Goal: Task Accomplishment & Management: Manage account settings

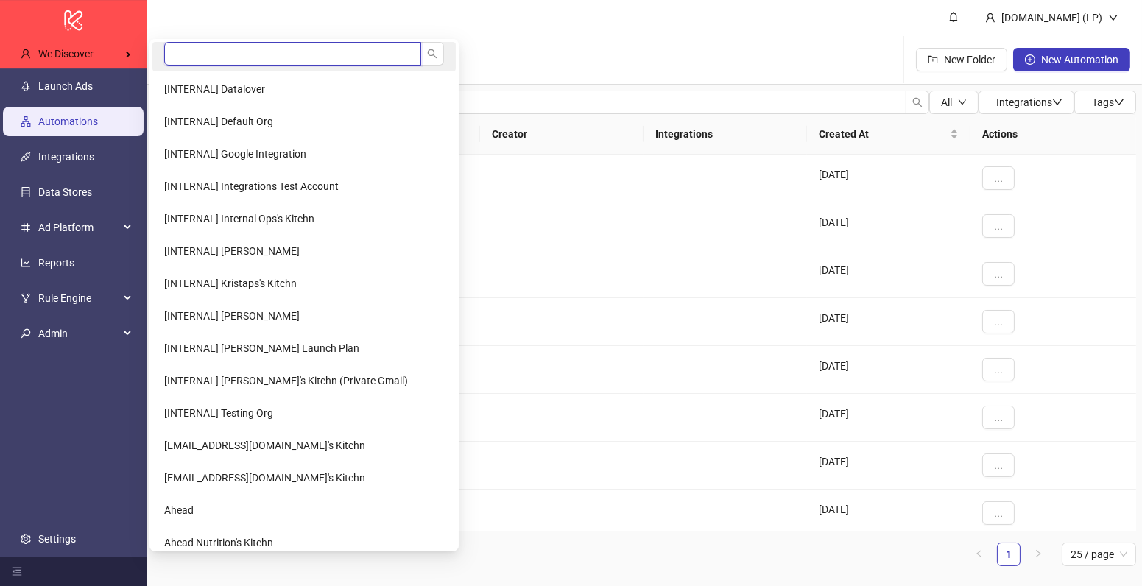
click at [202, 54] on input "search" at bounding box center [292, 54] width 257 height 24
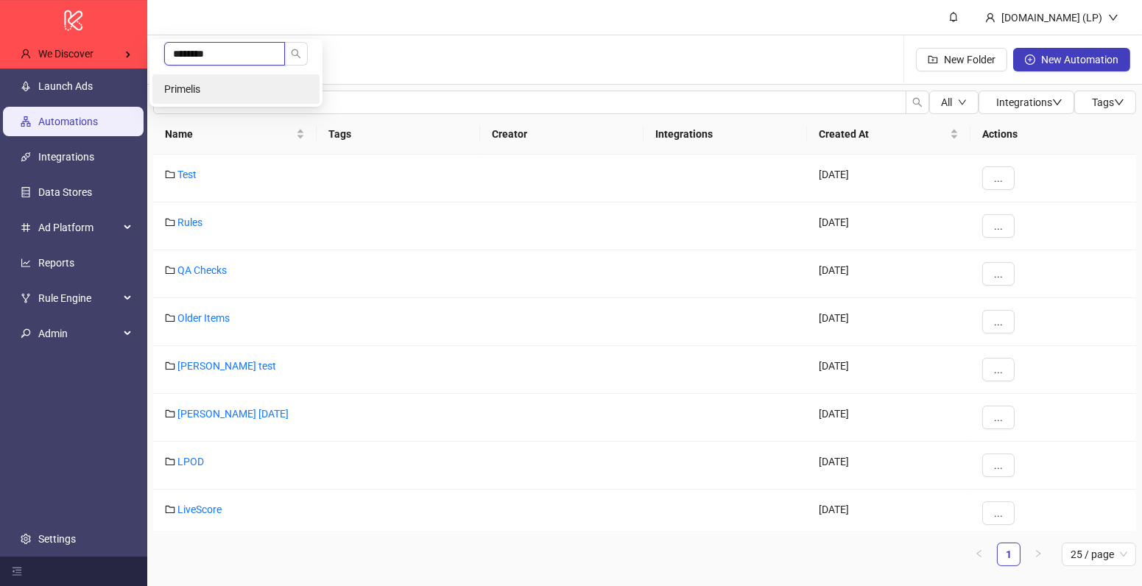
type input "********"
click at [212, 80] on li "Primelis" at bounding box center [235, 88] width 167 height 29
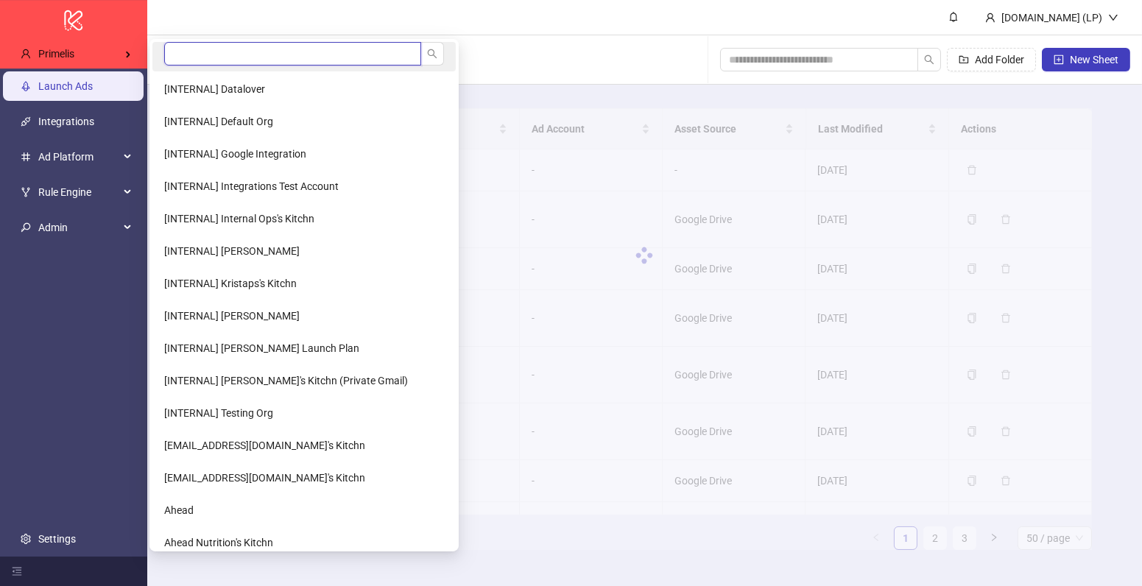
click at [206, 60] on input "search" at bounding box center [292, 54] width 257 height 24
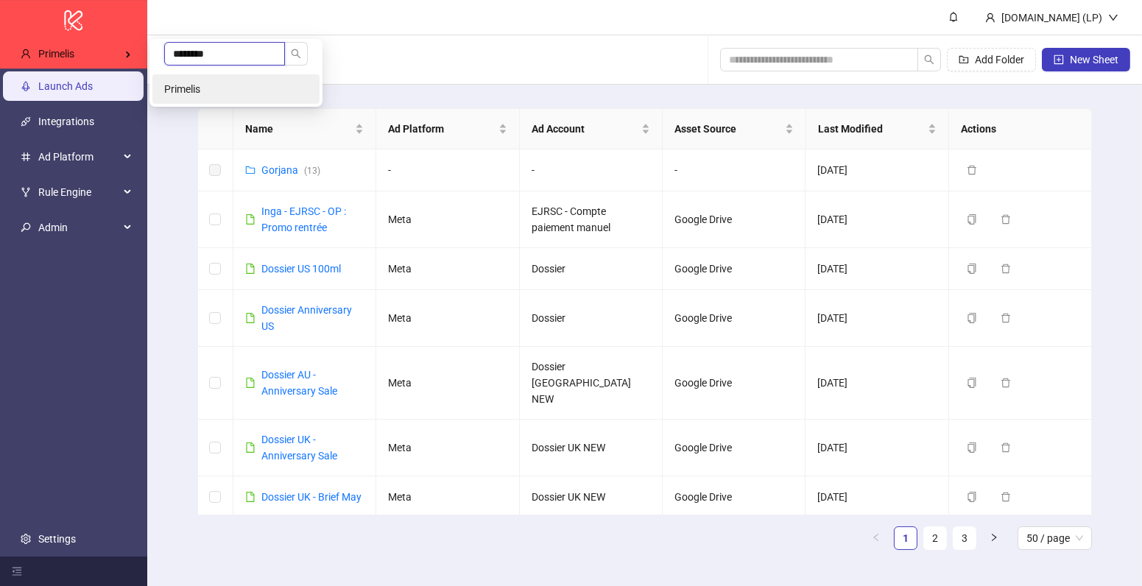
type input "********"
click at [209, 79] on li "Primelis" at bounding box center [235, 88] width 167 height 29
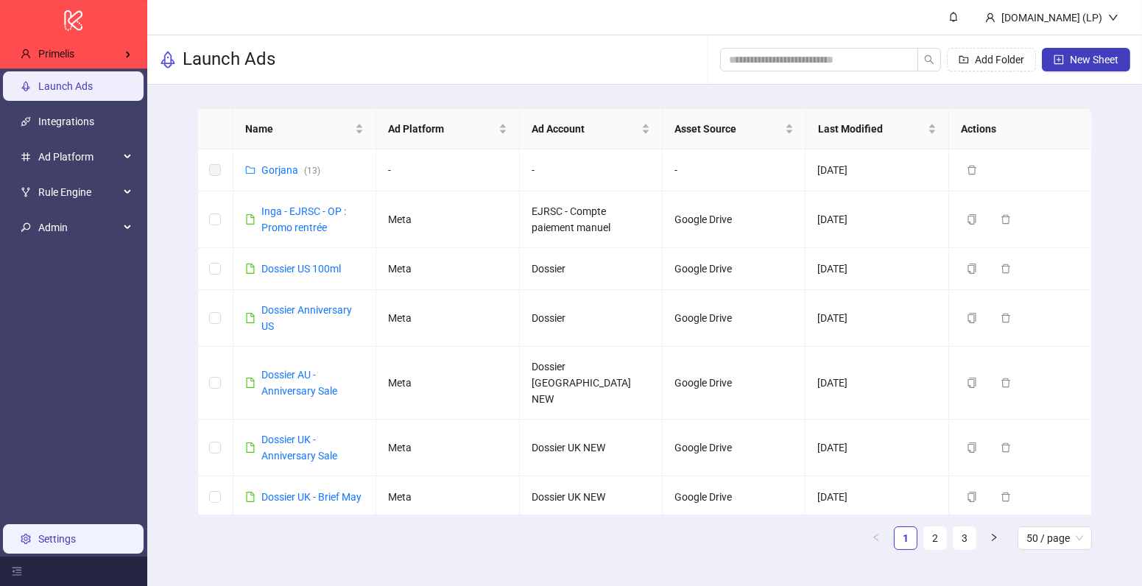
click at [57, 533] on link "Settings" at bounding box center [57, 539] width 38 height 12
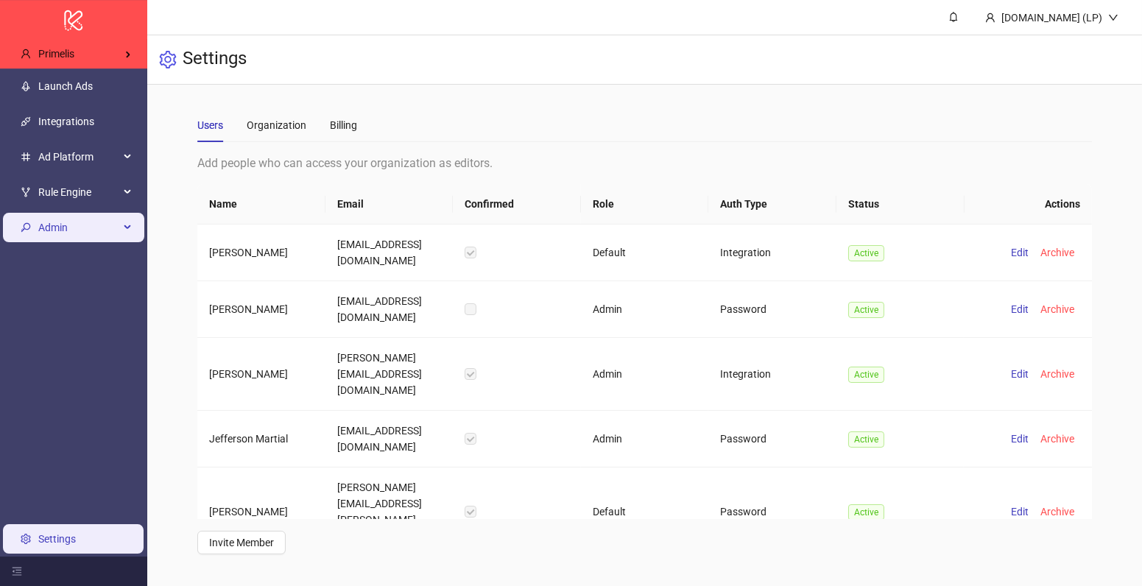
click at [109, 218] on span "Admin" at bounding box center [78, 227] width 81 height 29
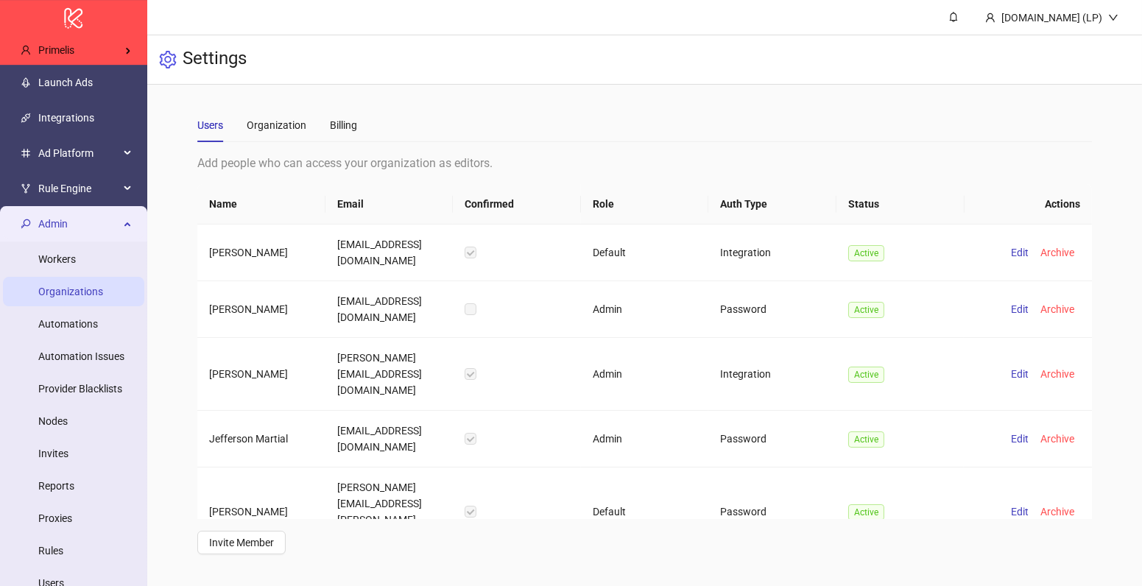
click at [96, 286] on link "Organizations" at bounding box center [70, 292] width 65 height 12
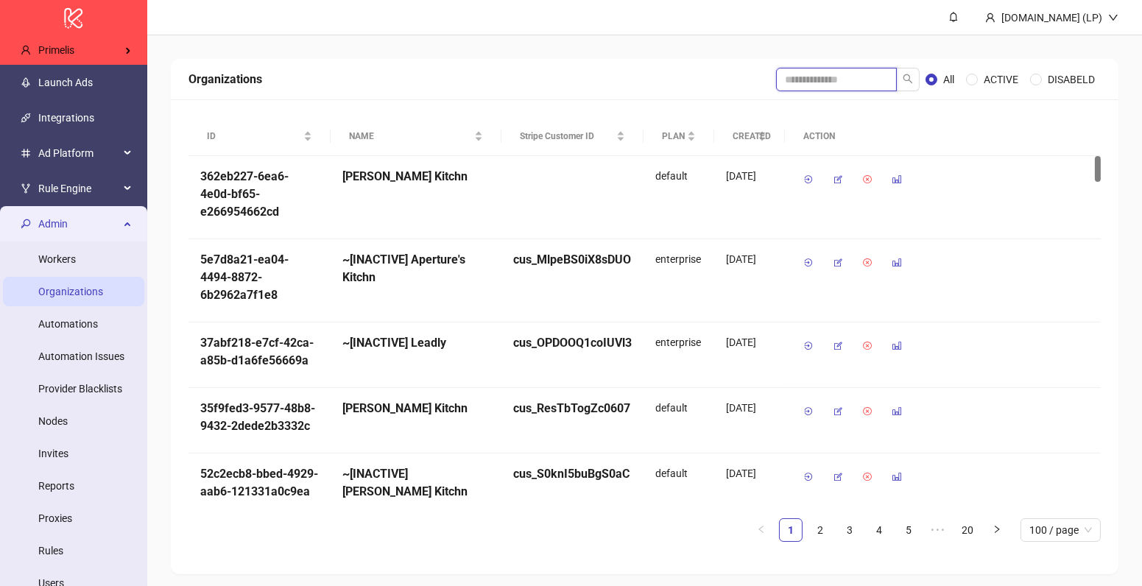
click at [793, 74] on input "search" at bounding box center [836, 80] width 121 height 24
type input "******"
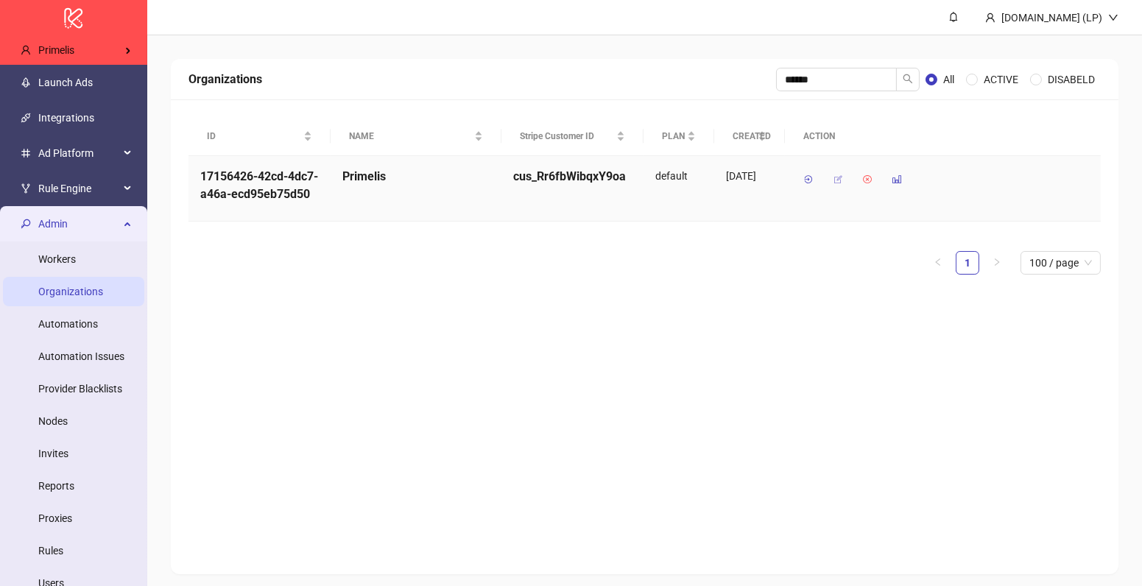
click at [840, 182] on icon "button" at bounding box center [838, 179] width 10 height 10
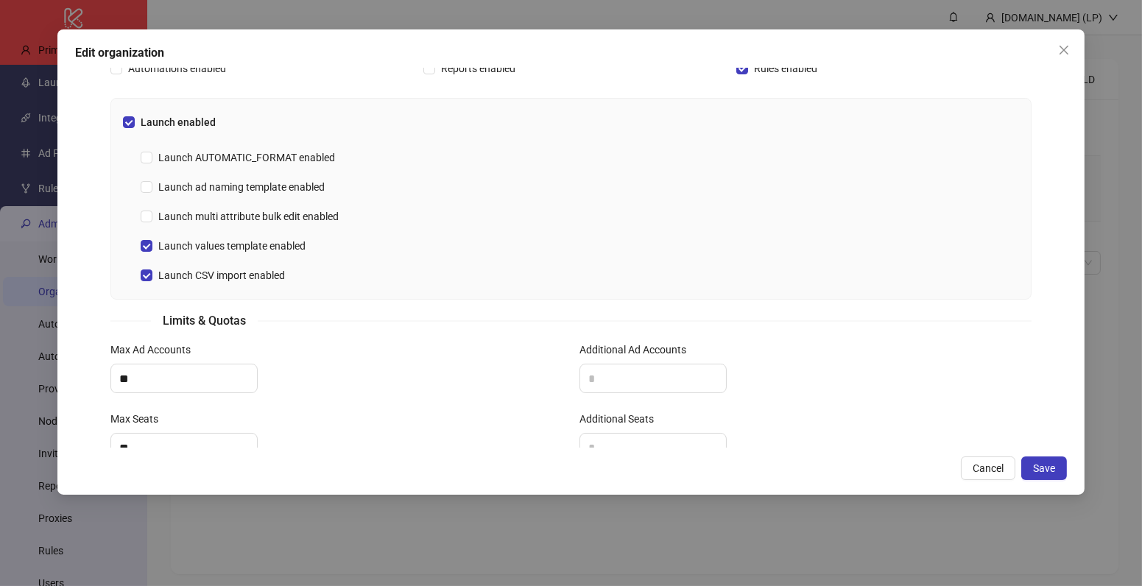
scroll to position [529, 0]
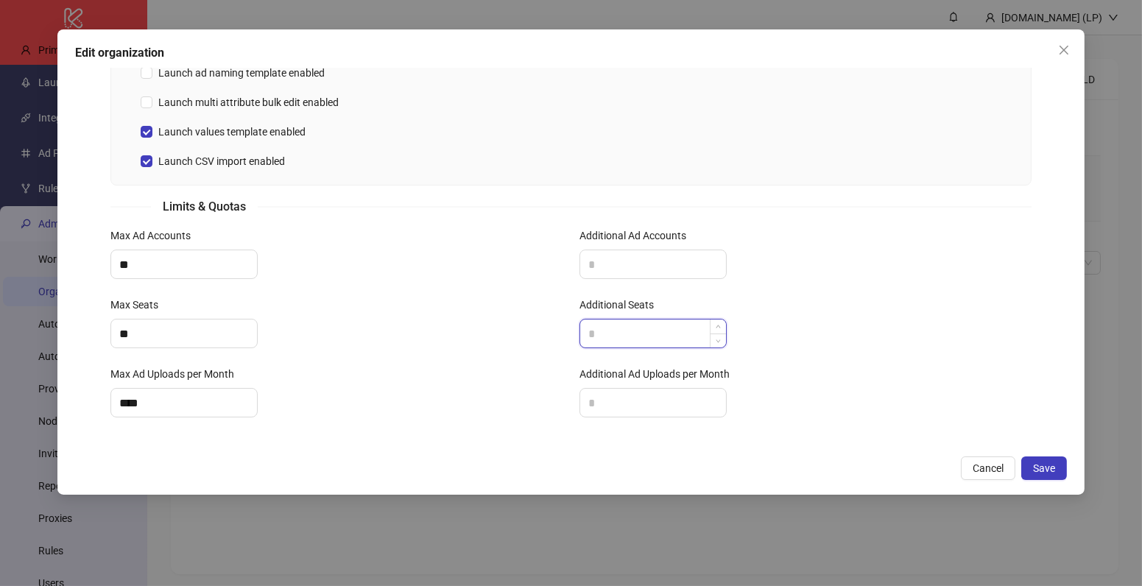
click at [620, 331] on input "Additional Seats" at bounding box center [653, 333] width 146 height 28
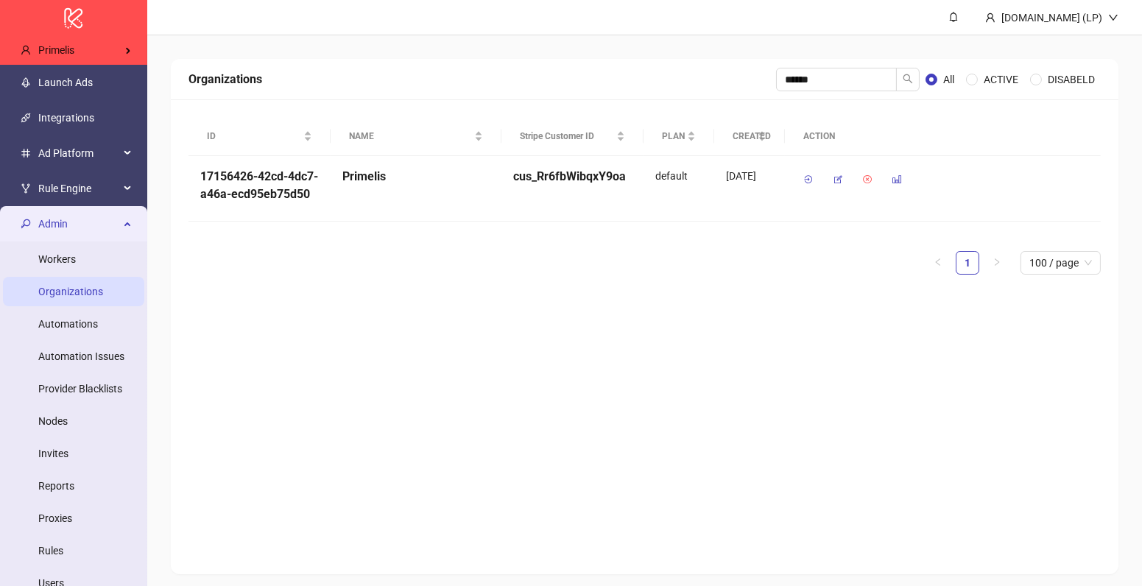
click at [79, 234] on span "Admin" at bounding box center [78, 223] width 81 height 29
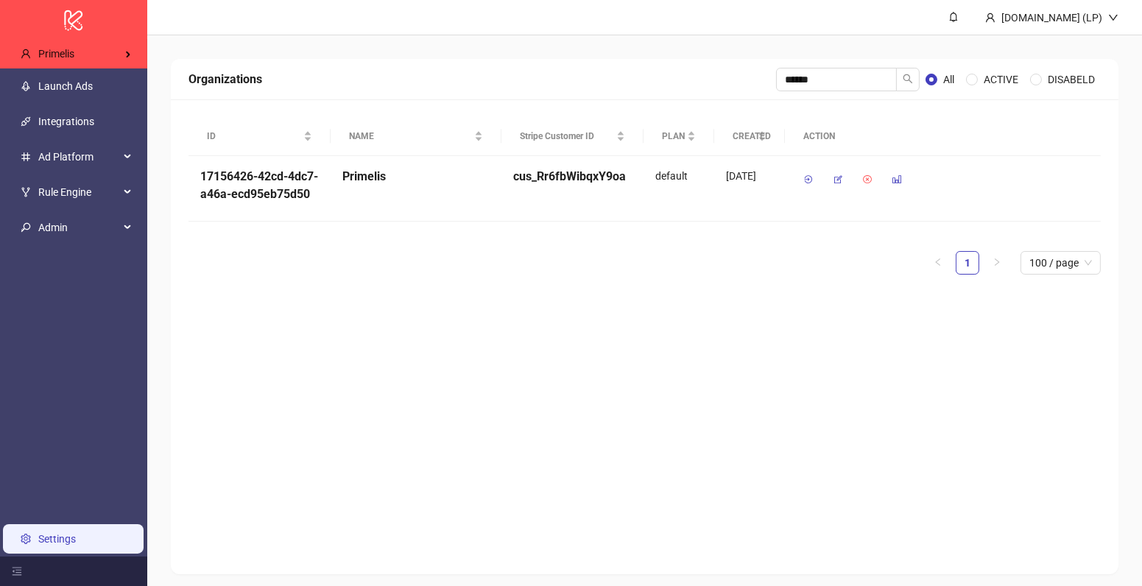
click at [57, 544] on link "Settings" at bounding box center [57, 539] width 38 height 12
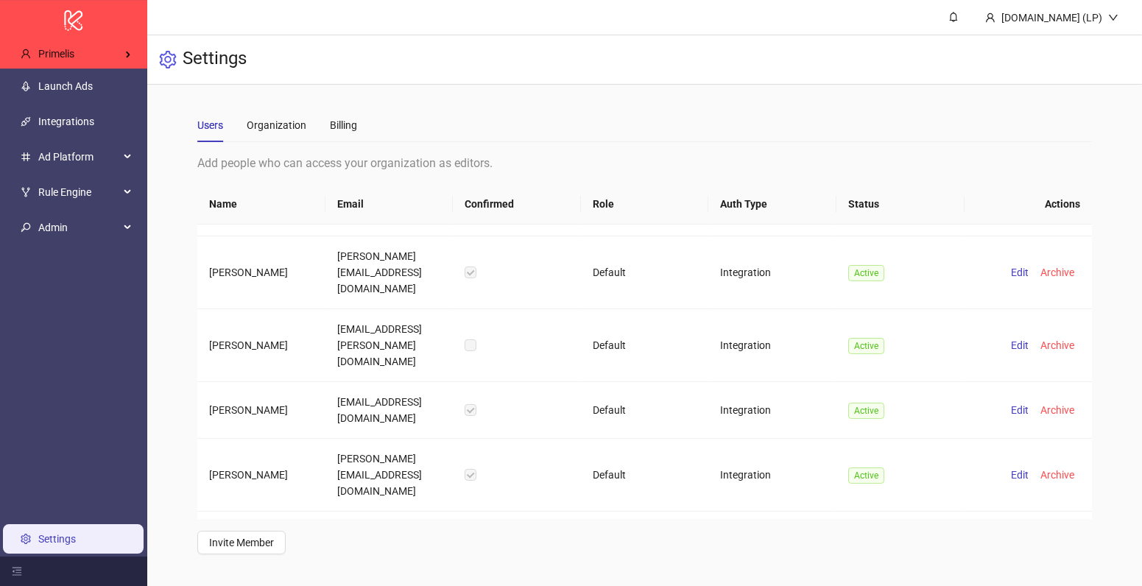
scroll to position [702, 0]
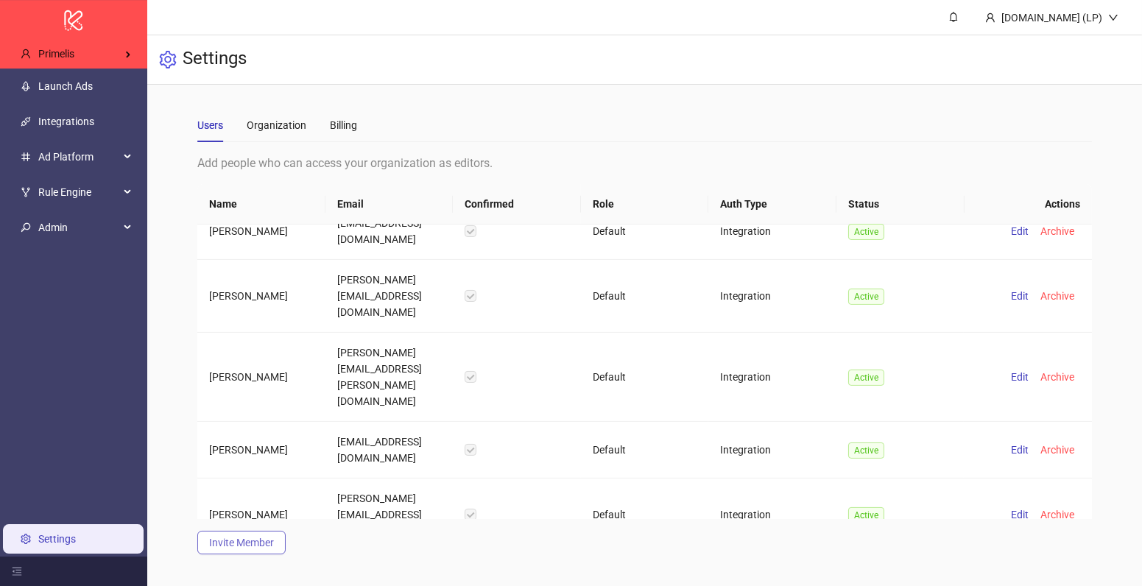
click at [244, 537] on span "Invite Member" at bounding box center [241, 543] width 65 height 12
click at [68, 229] on span "Admin" at bounding box center [78, 227] width 81 height 29
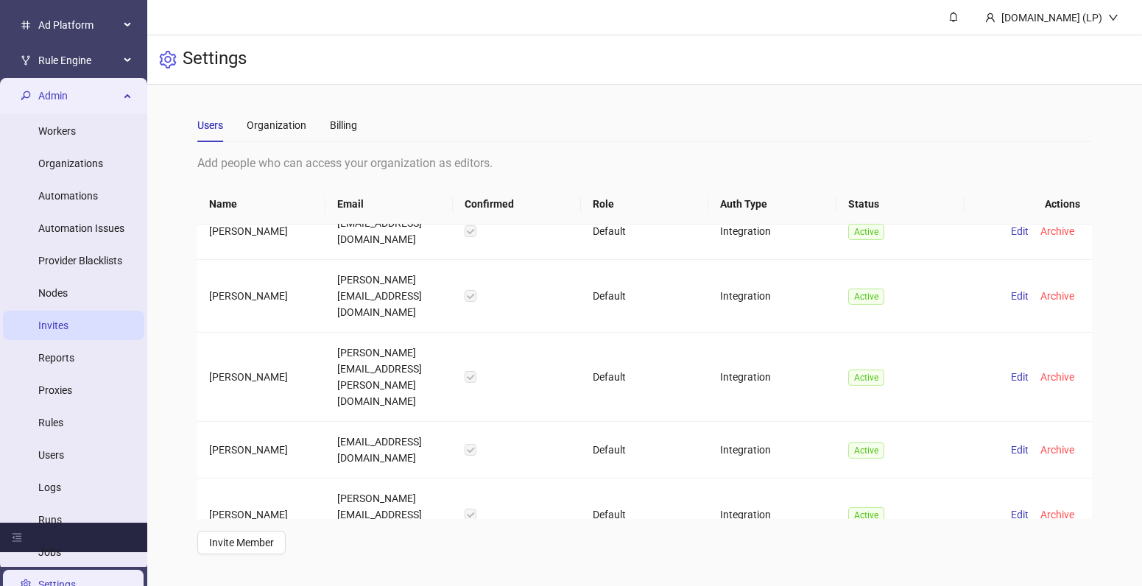
scroll to position [141, 0]
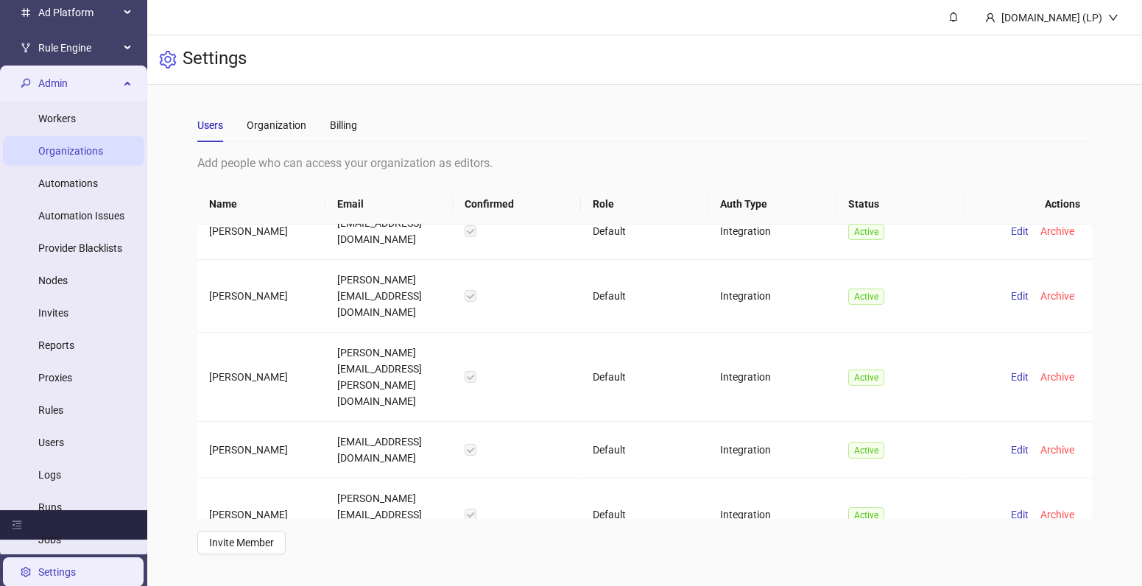
click at [91, 154] on link "Organizations" at bounding box center [70, 151] width 65 height 12
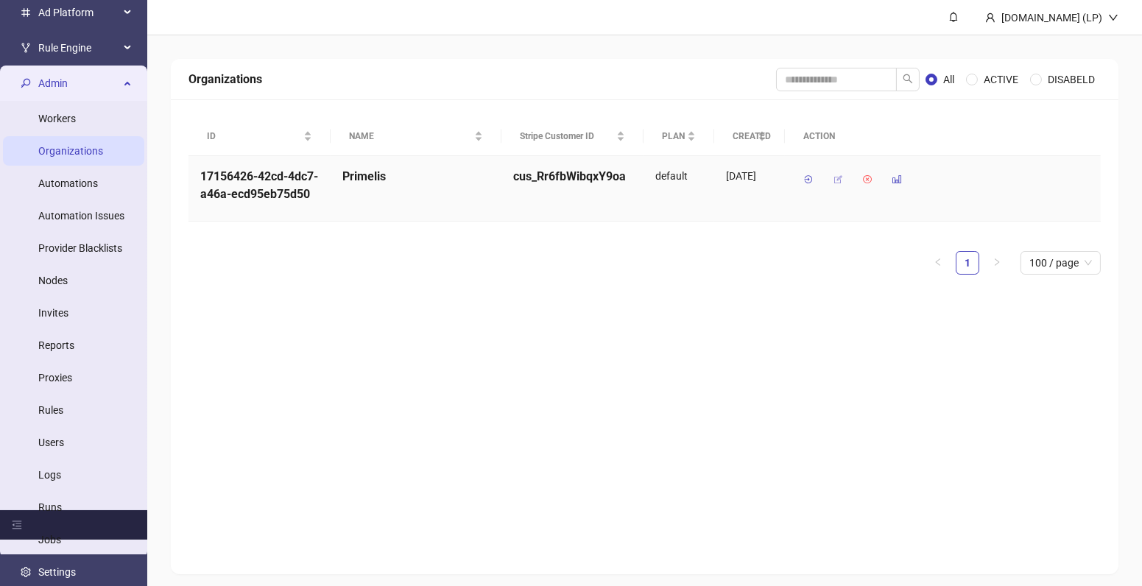
click at [831, 186] on button "button" at bounding box center [838, 180] width 24 height 24
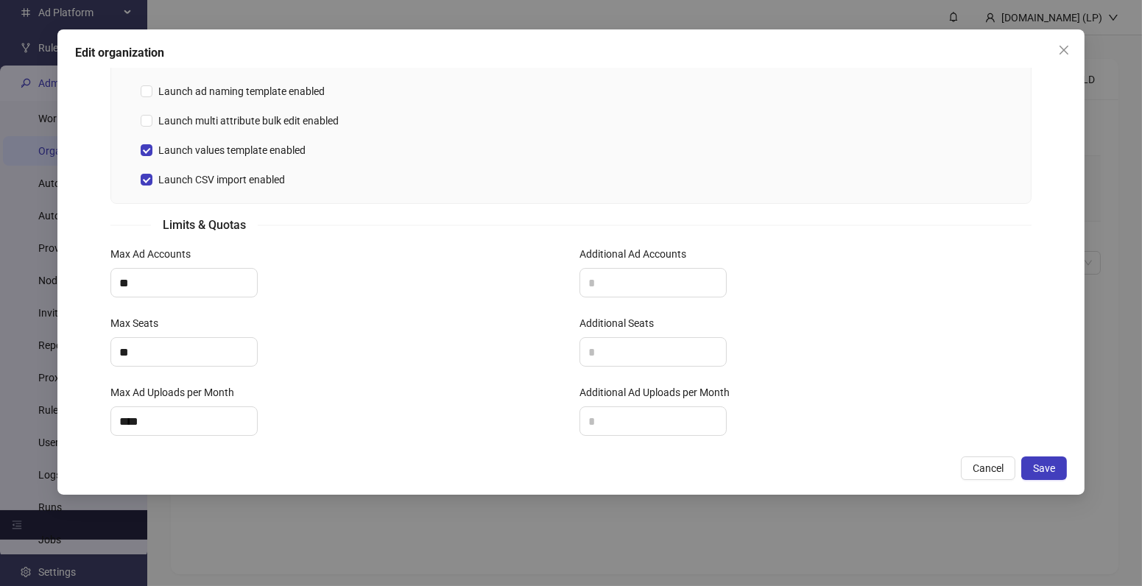
scroll to position [529, 0]
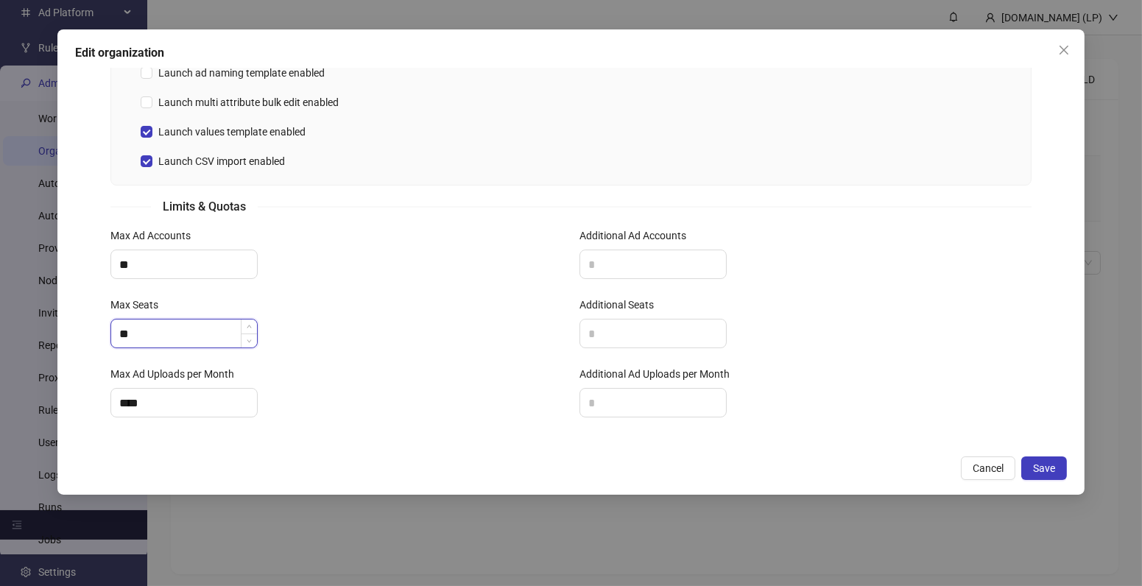
click at [202, 341] on input "**" at bounding box center [184, 333] width 146 height 28
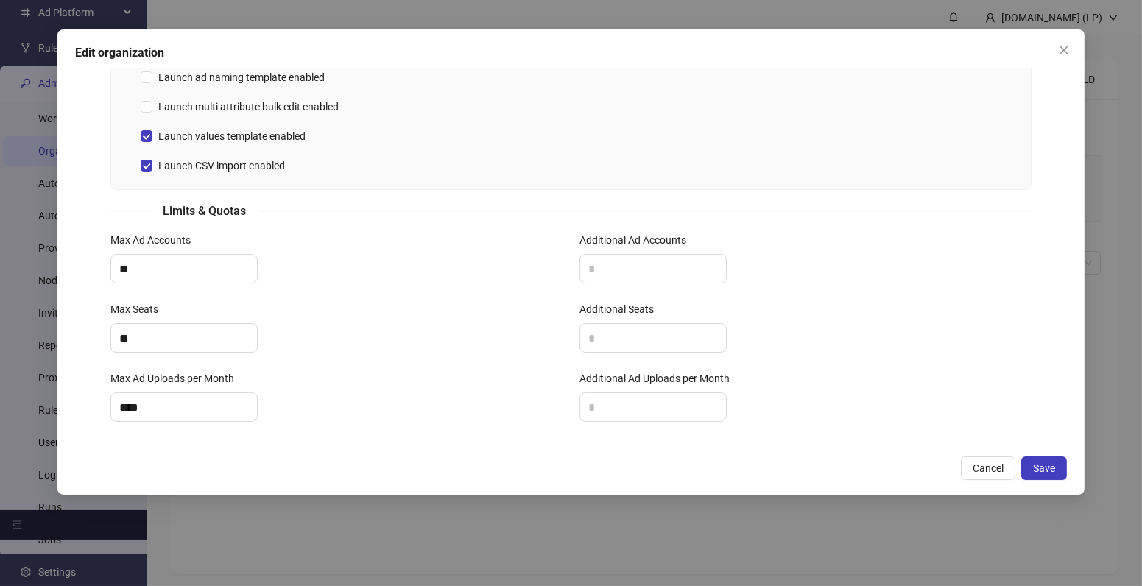
click at [315, 296] on div "Max Ad Accounts **" at bounding box center [337, 266] width 470 height 69
click at [593, 328] on input "Additional Seats" at bounding box center [653, 338] width 146 height 28
type input "*"
click at [858, 349] on div "Additional Seats *" at bounding box center [806, 335] width 470 height 69
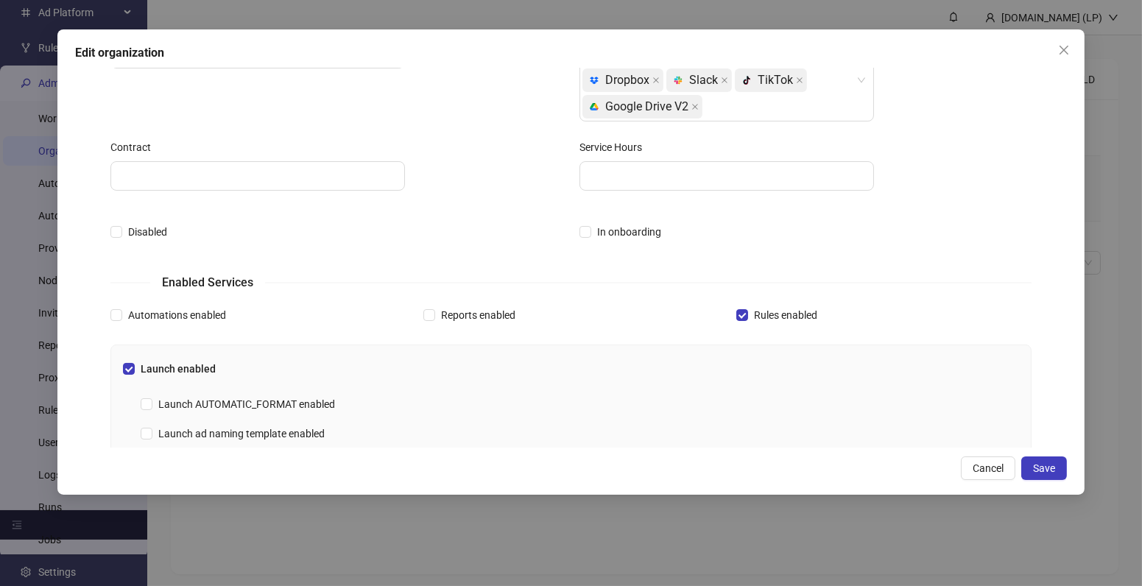
scroll to position [529, 0]
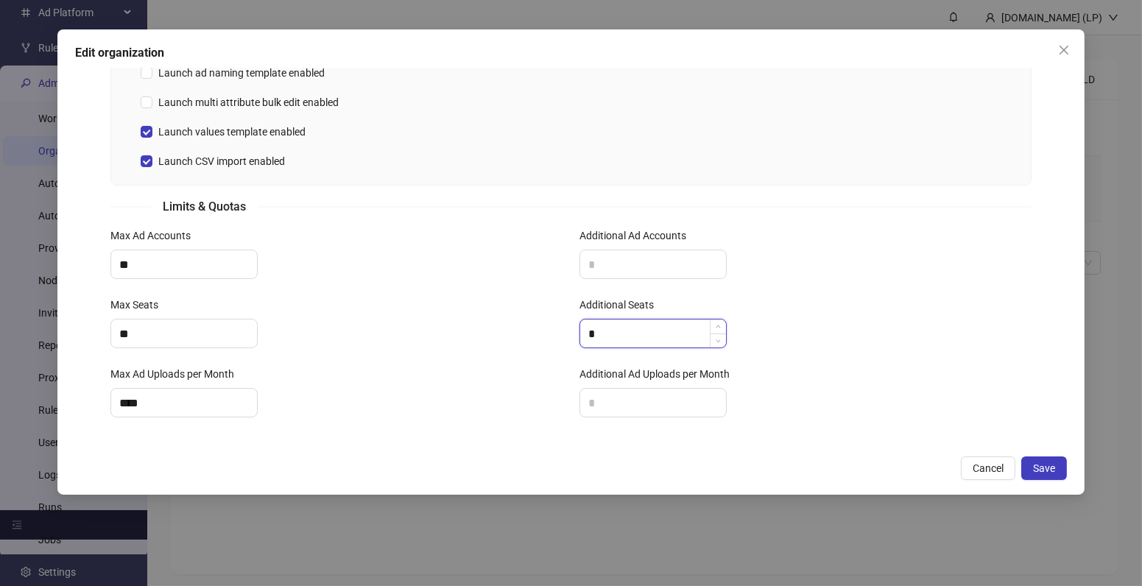
click at [651, 335] on input "*" at bounding box center [653, 333] width 146 height 28
type input "*"
click at [1034, 470] on span "Save" at bounding box center [1044, 468] width 22 height 12
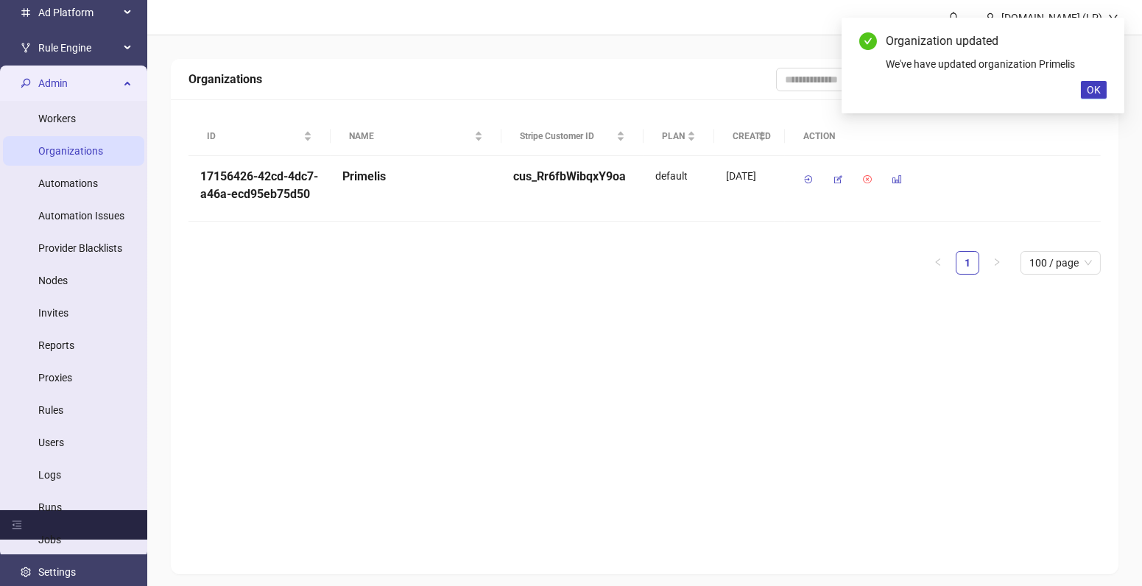
click at [88, 80] on span "Admin" at bounding box center [78, 82] width 81 height 29
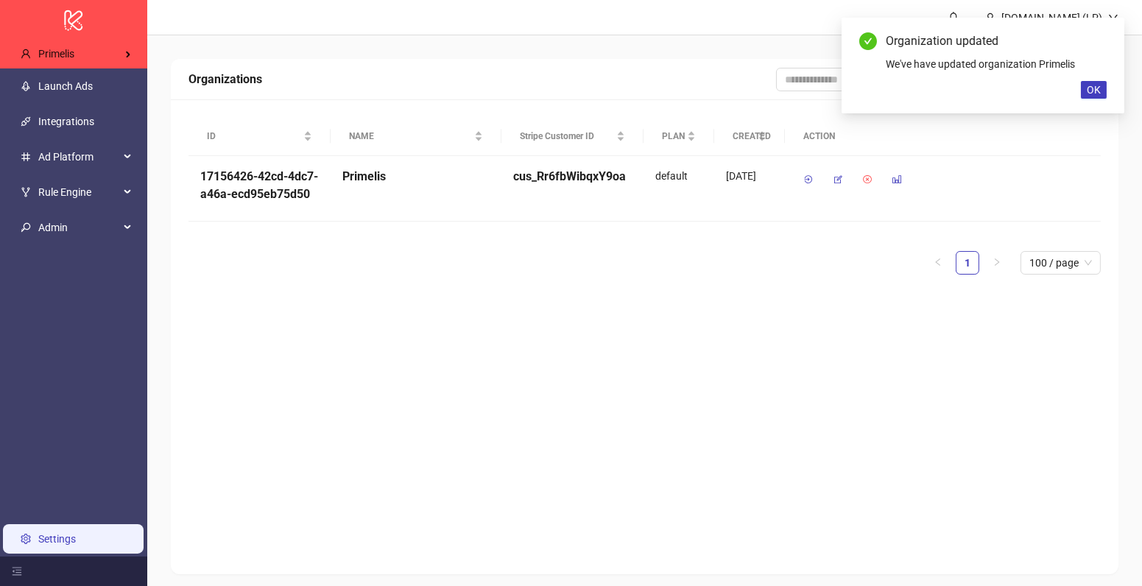
click at [76, 533] on link "Settings" at bounding box center [57, 539] width 38 height 12
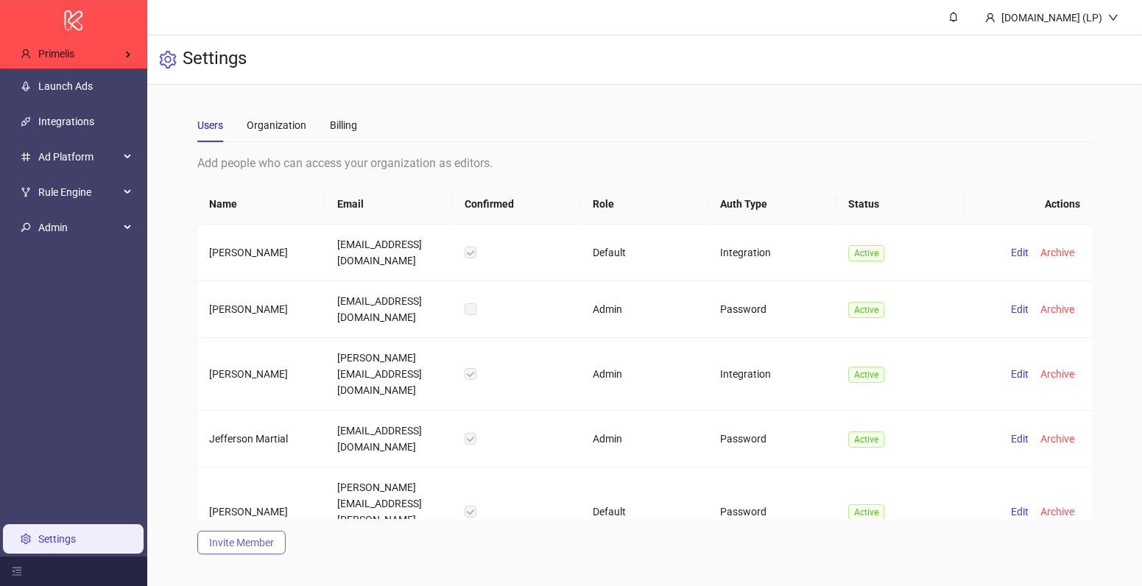
click at [279, 542] on button "Invite Member" at bounding box center [241, 543] width 88 height 24
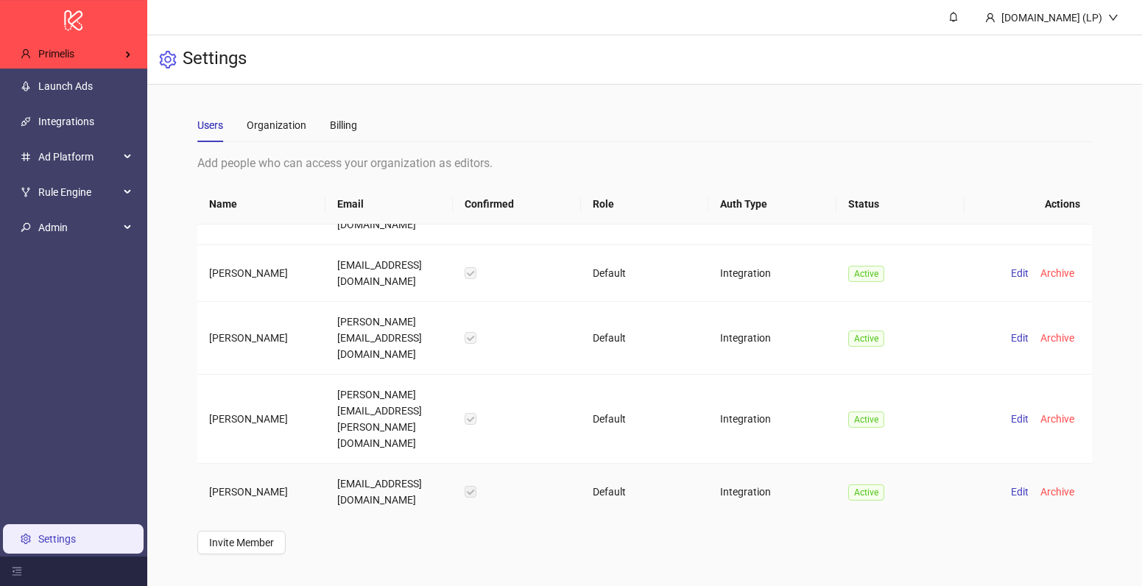
scroll to position [702, 0]
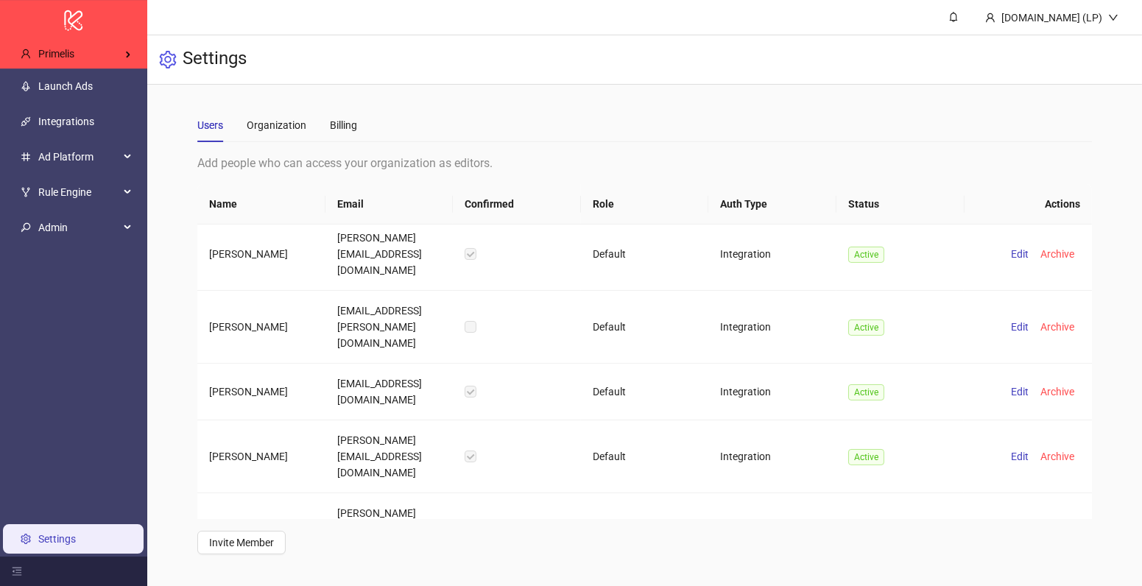
scroll to position [279, 0]
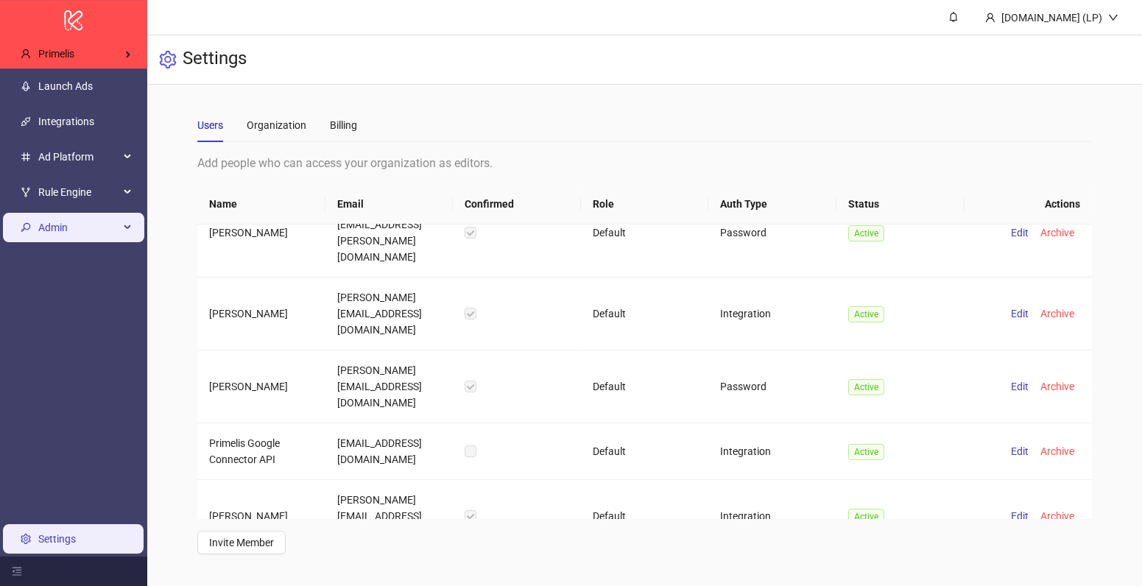
click at [133, 239] on div "Admin" at bounding box center [73, 227] width 141 height 29
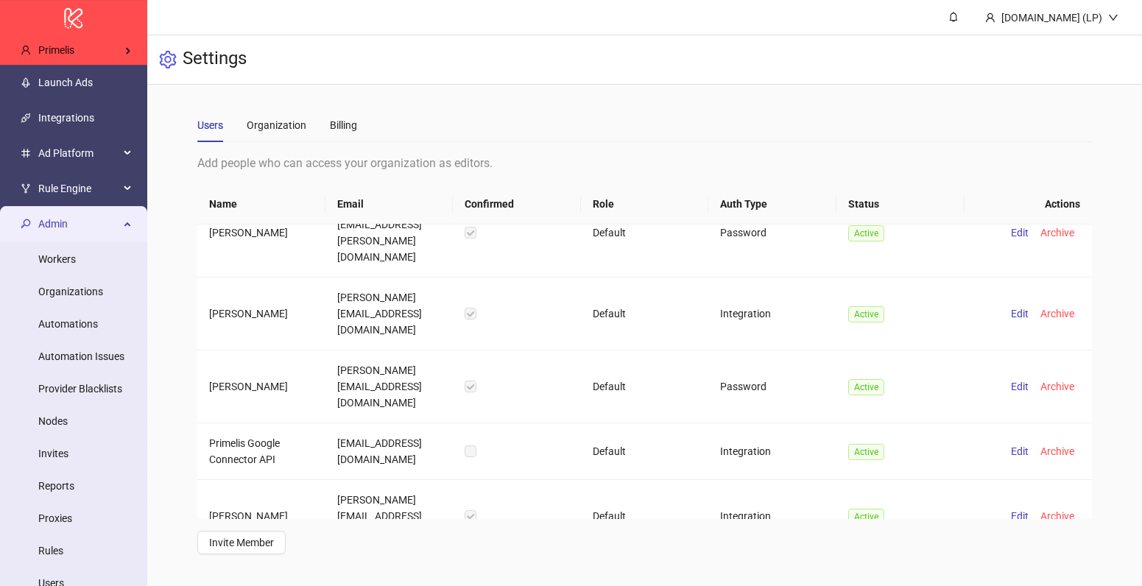
click at [133, 239] on li "Admin Workers Organizations Automations Automation Issues Provider Blacklists N…" at bounding box center [73, 452] width 147 height 492
click at [129, 233] on div "Admin" at bounding box center [73, 223] width 141 height 29
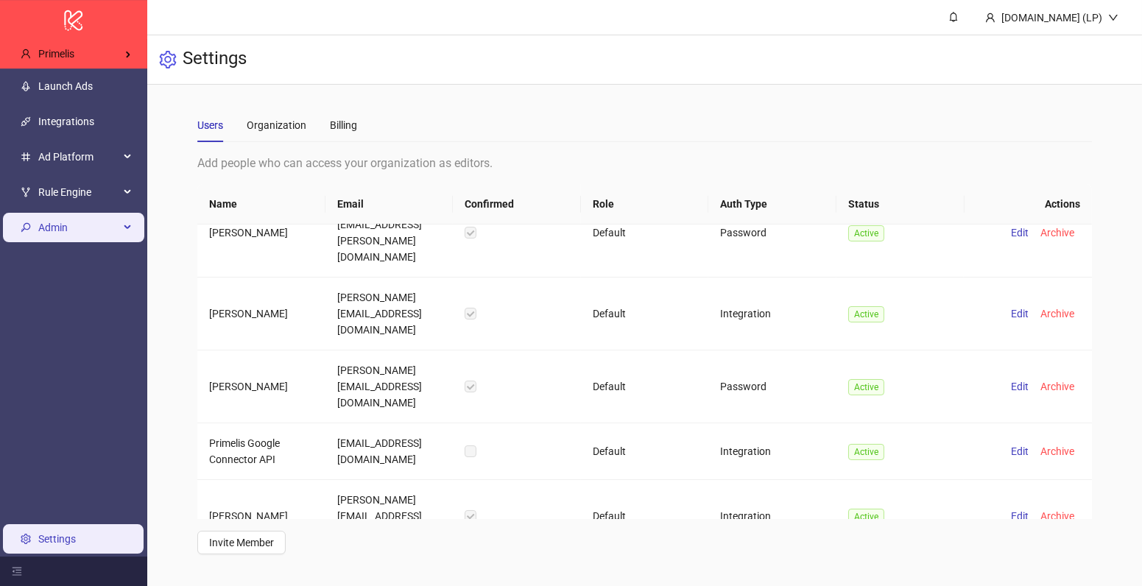
click at [75, 229] on span "Admin" at bounding box center [78, 227] width 81 height 29
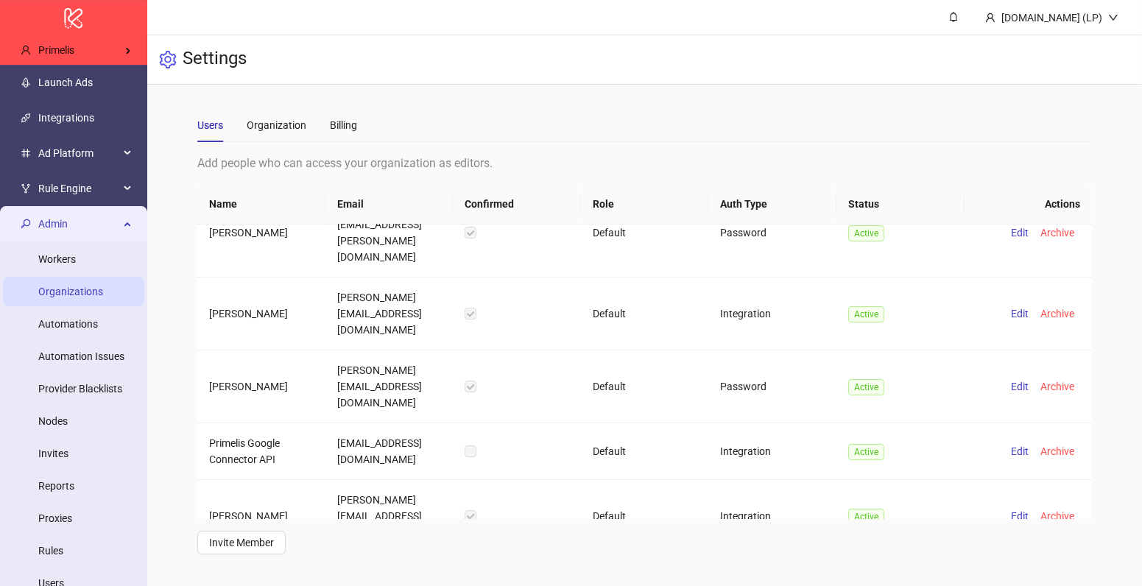
click at [71, 294] on link "Organizations" at bounding box center [70, 292] width 65 height 12
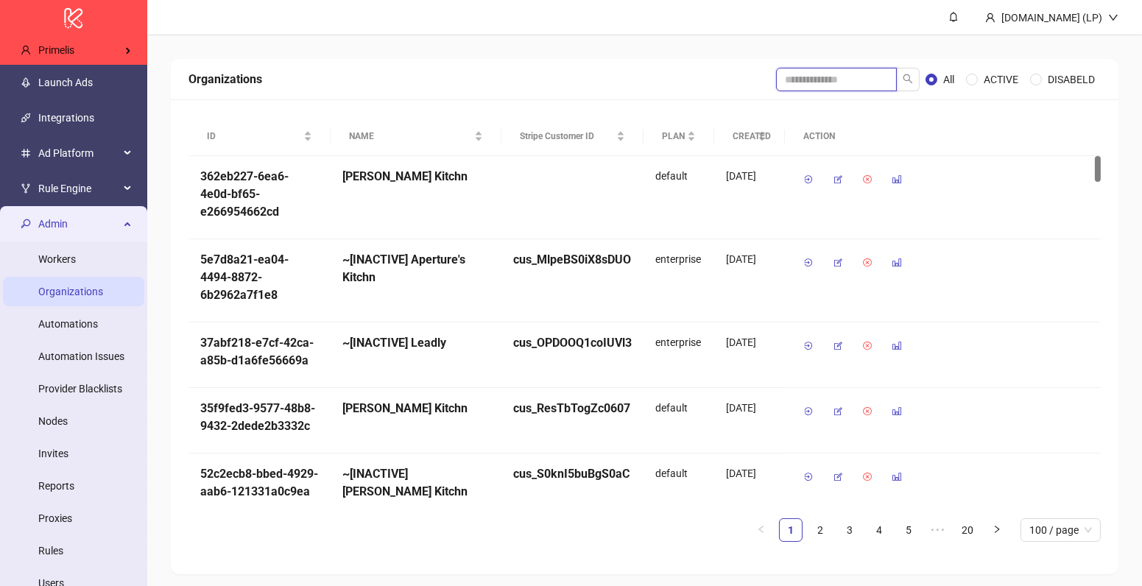
click at [810, 85] on input "search" at bounding box center [836, 80] width 121 height 24
type input "********"
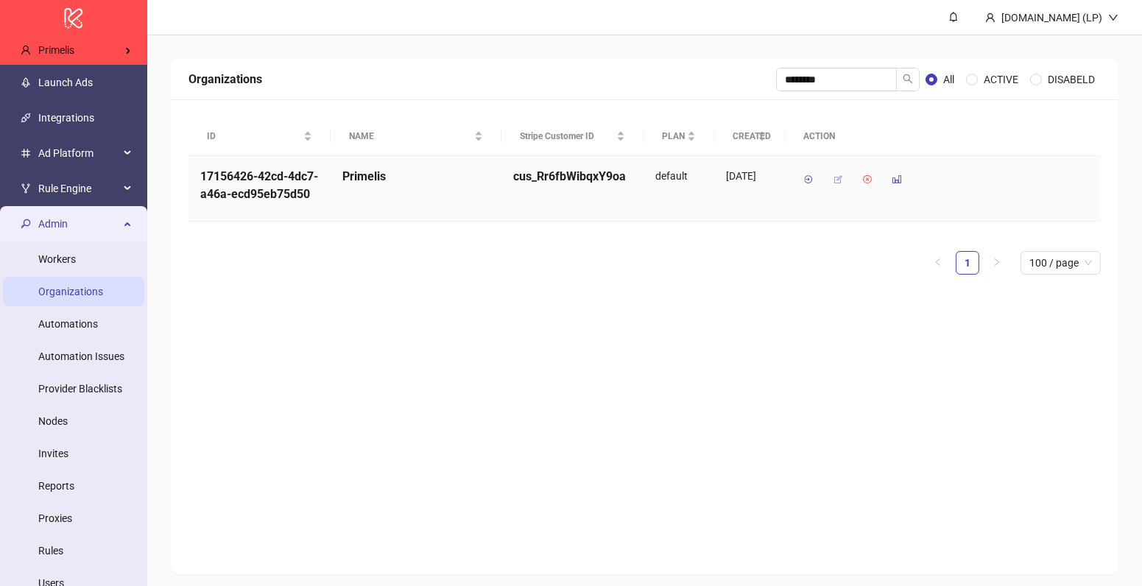
click at [841, 177] on icon "button" at bounding box center [838, 179] width 10 height 10
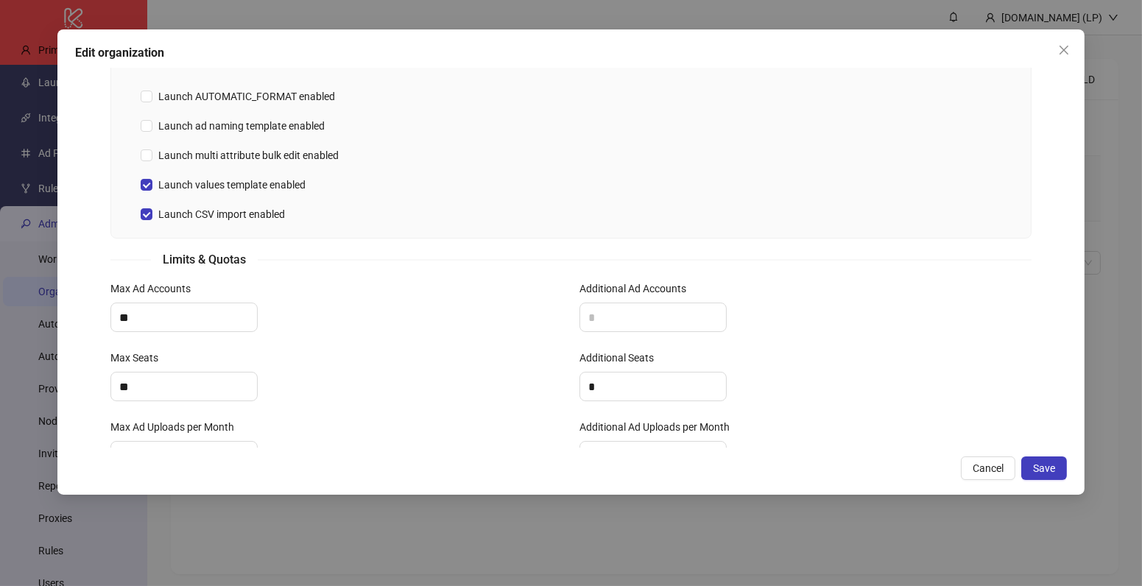
scroll to position [529, 0]
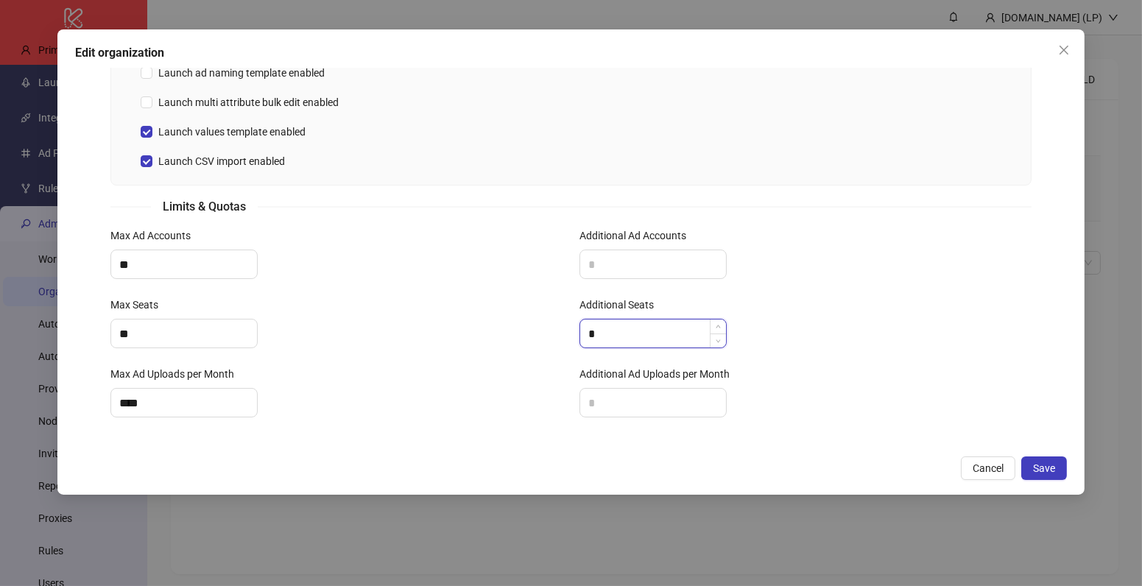
click at [612, 338] on input "*" at bounding box center [653, 333] width 146 height 28
type input "**"
click at [1045, 476] on button "Save" at bounding box center [1044, 468] width 46 height 24
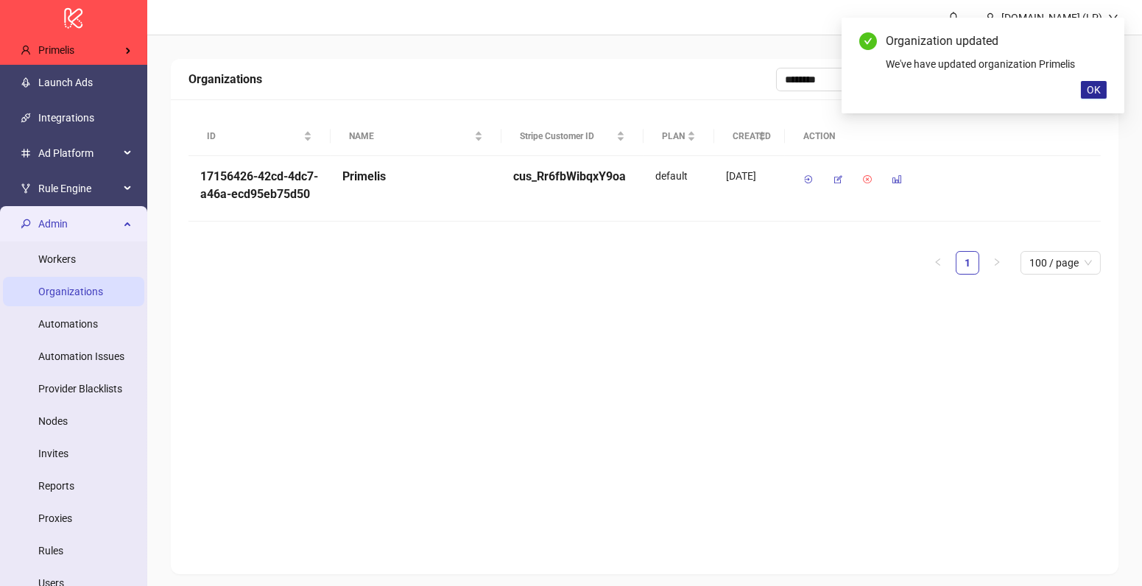
click at [1085, 88] on button "OK" at bounding box center [1094, 90] width 26 height 18
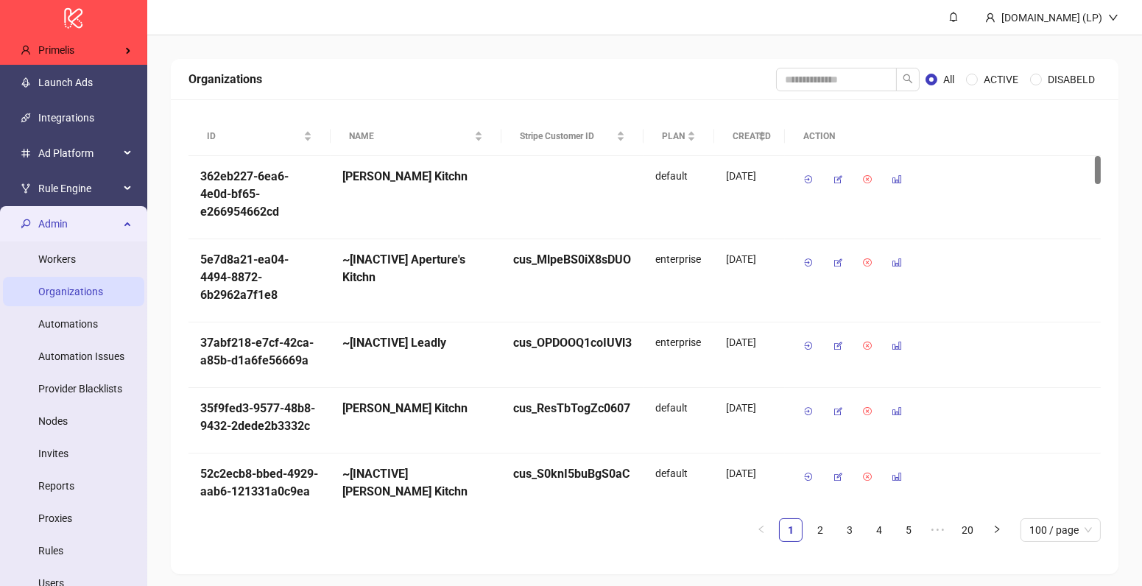
click at [121, 217] on div "Admin" at bounding box center [73, 223] width 141 height 29
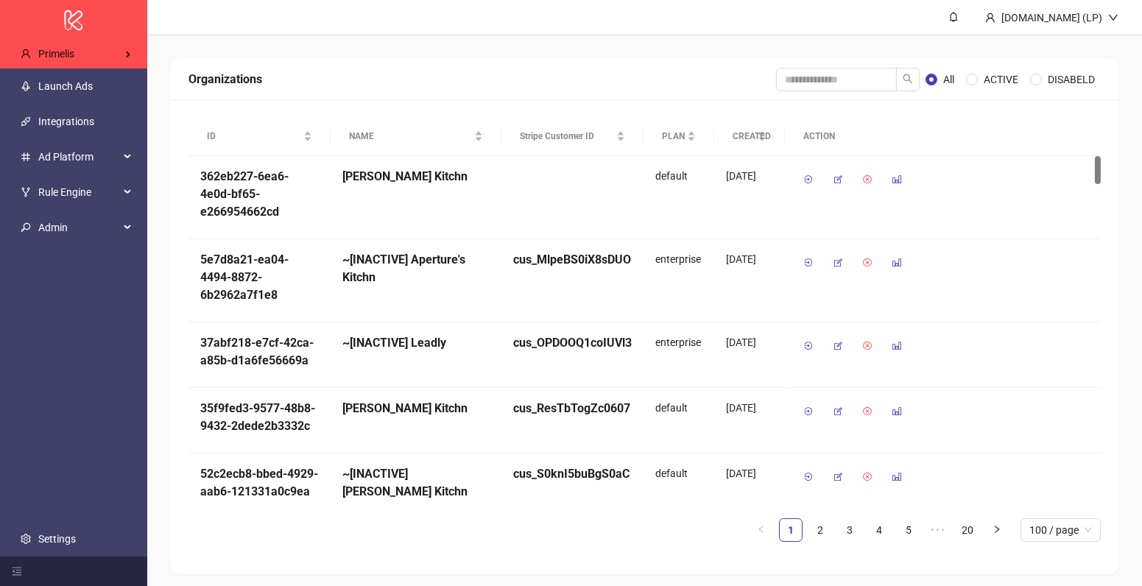
click at [61, 522] on ul "Launch Ads Integrations Ad Platform Rule Engine Admin Workers Organizations Aut…" at bounding box center [73, 312] width 147 height 488
click at [61, 533] on link "Settings" at bounding box center [57, 539] width 38 height 12
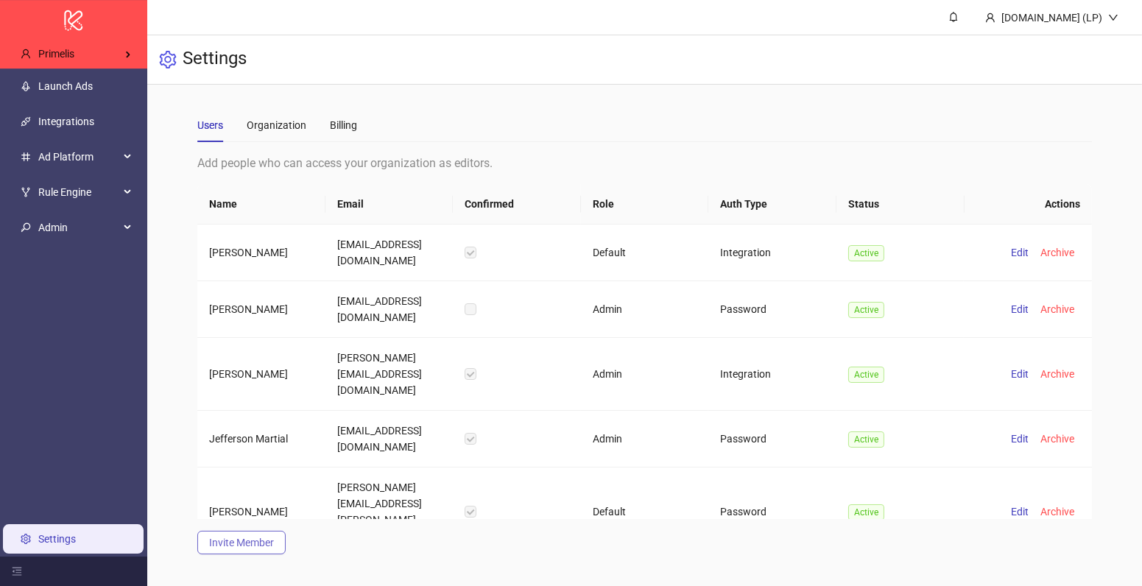
click at [249, 551] on button "Invite Member" at bounding box center [241, 543] width 88 height 24
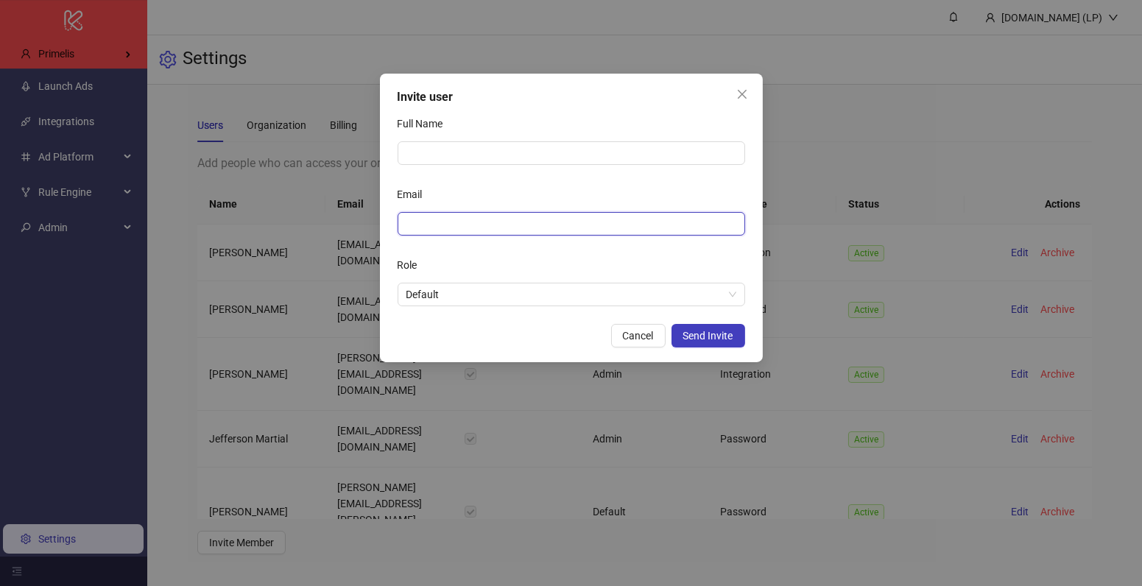
click at [446, 222] on input "Email" at bounding box center [569, 224] width 327 height 16
paste input "**********"
type input "**********"
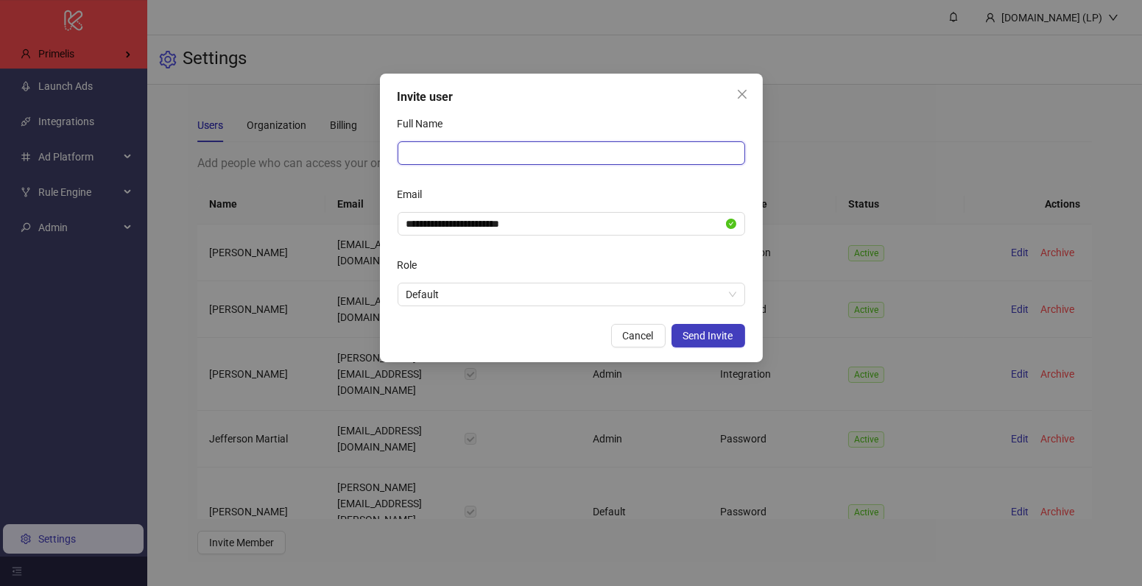
click at [510, 160] on input "Full Name" at bounding box center [571, 153] width 347 height 24
type input "**********"
click at [714, 333] on span "Send Invite" at bounding box center [708, 336] width 50 height 12
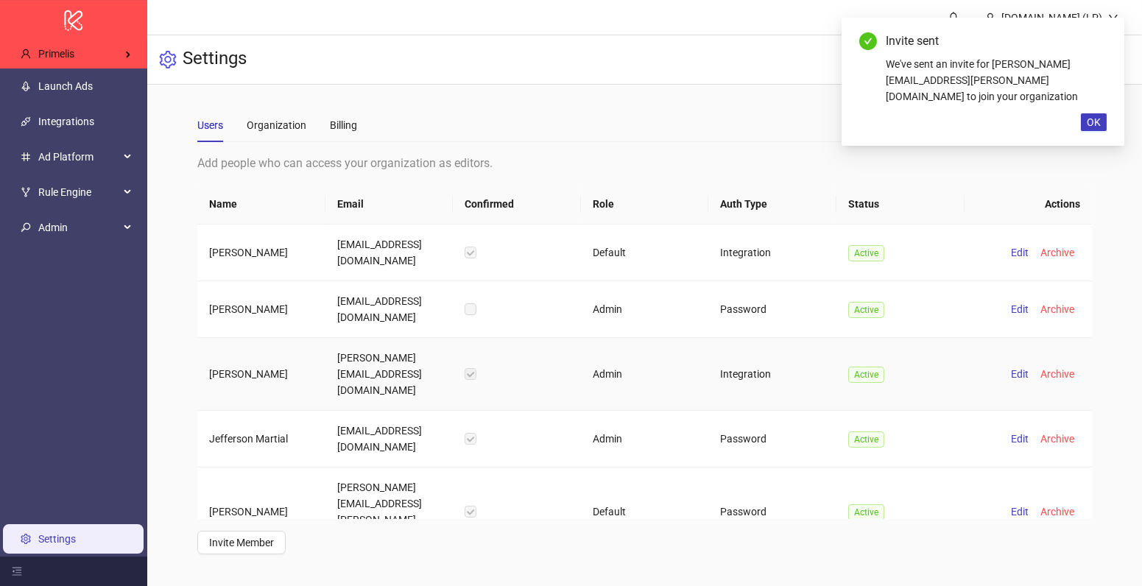
scroll to position [758, 0]
